Goal: Task Accomplishment & Management: Use online tool/utility

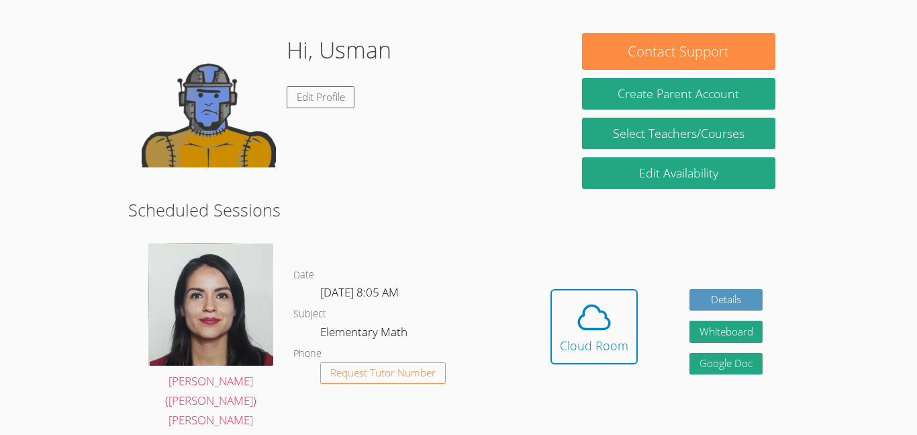
scroll to position [185, 0]
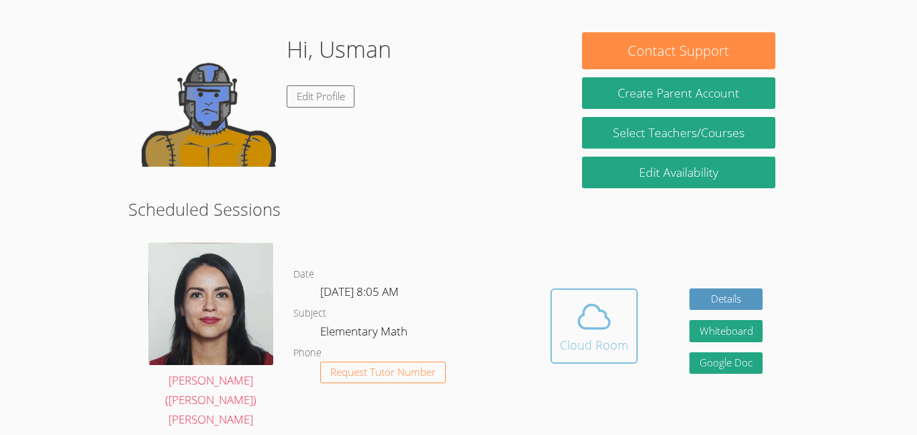
click at [606, 307] on icon at bounding box center [594, 316] width 31 height 24
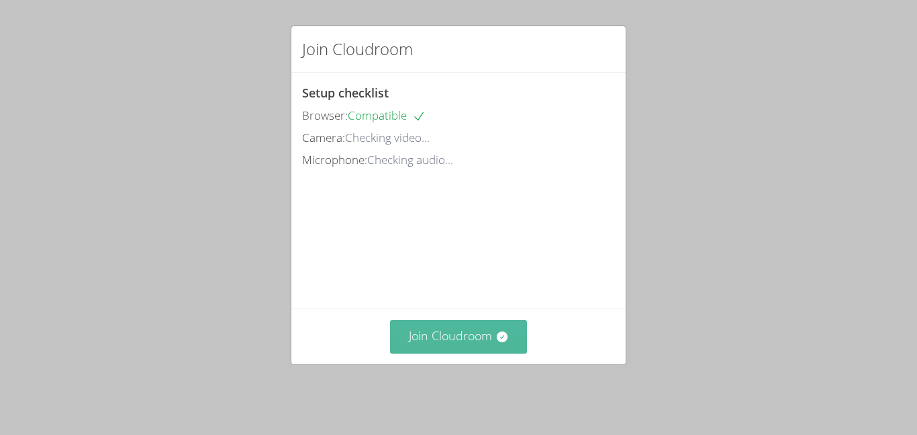
click at [513, 335] on button "Join Cloudroom" at bounding box center [459, 336] width 138 height 33
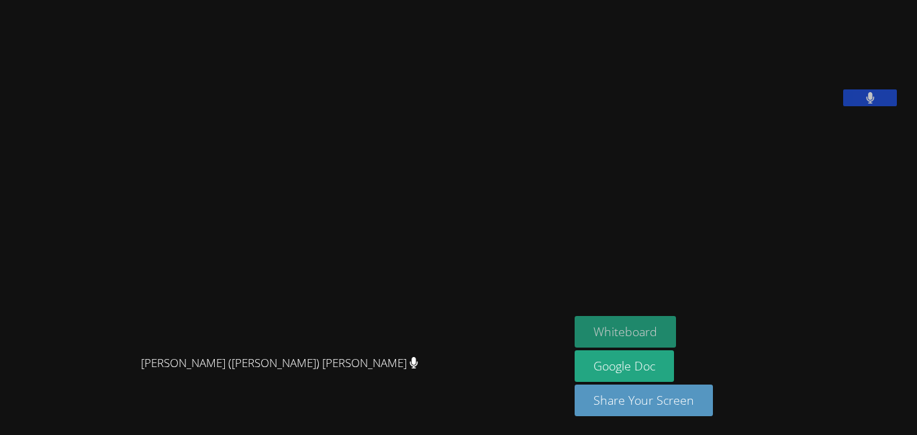
click at [662, 329] on button "Whiteboard" at bounding box center [625, 332] width 101 height 32
